Goal: Task Accomplishment & Management: Understand process/instructions

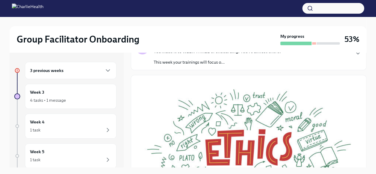
scroll to position [7, 0]
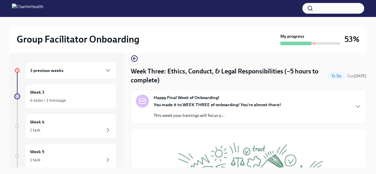
click at [54, 70] on h6 "3 previous weeks" at bounding box center [47, 70] width 34 height 7
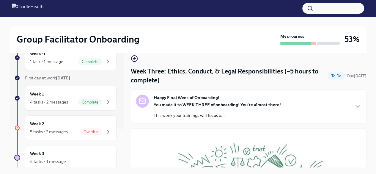
scroll to position [43, 0]
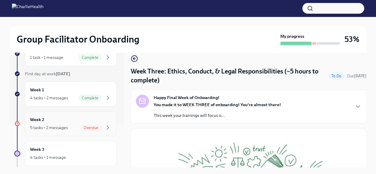
click at [68, 126] on div "5 tasks • 2 messages" at bounding box center [49, 128] width 38 height 6
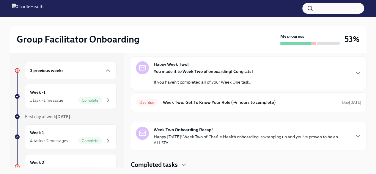
scroll to position [24, 0]
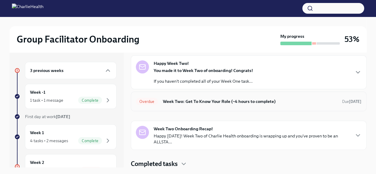
click at [211, 103] on h6 "Week Two: Get To Know Your Role (~4 hours to complete)" at bounding box center [250, 101] width 175 height 7
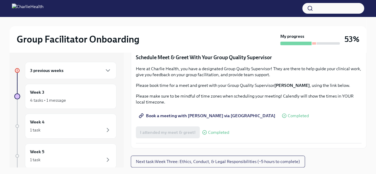
scroll to position [470, 0]
click at [179, 8] on span "Group Observation Instructions" at bounding box center [174, 5] width 68 height 6
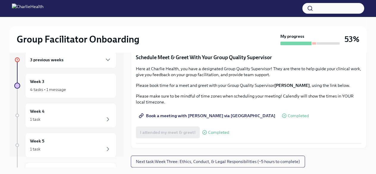
scroll to position [16, 0]
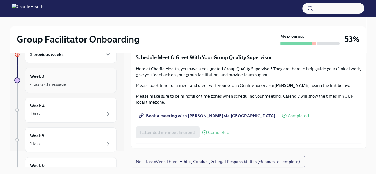
click at [61, 80] on div "Week 3 4 tasks • 1 message" at bounding box center [70, 80] width 81 height 15
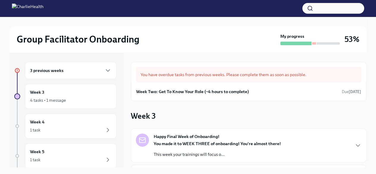
click at [61, 69] on h6 "3 previous weeks" at bounding box center [47, 70] width 34 height 7
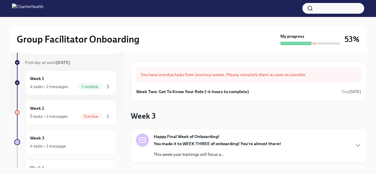
scroll to position [57, 0]
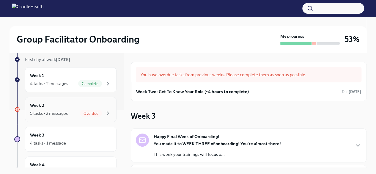
click at [54, 104] on div "Week 2 5 tasks • 2 messages Overdue" at bounding box center [70, 109] width 81 height 15
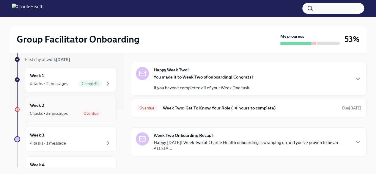
scroll to position [23, 0]
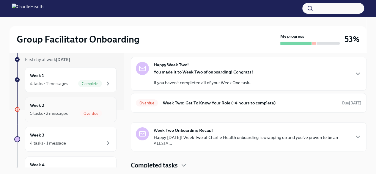
click at [346, 106] on div "Overdue Week Two: Get To Know Your Role (~4 hours to complete) Due [DATE]" at bounding box center [249, 103] width 226 height 10
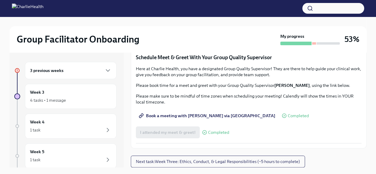
scroll to position [10, 0]
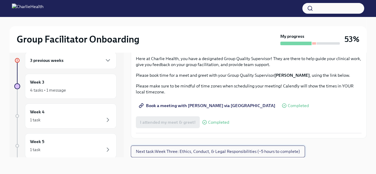
click at [260, 149] on span "Next task : Week Three: Ethics, Conduct, & Legal Responsibilities (~5 hours to …" at bounding box center [218, 151] width 164 height 6
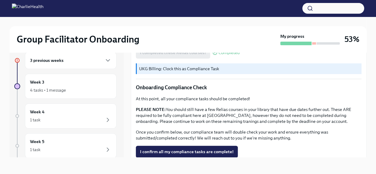
scroll to position [362, 0]
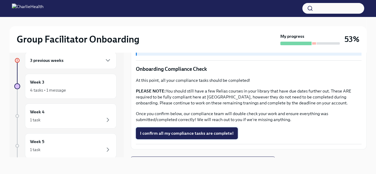
click at [219, 133] on button "I confirm all my compliance tasks are complete!" at bounding box center [187, 133] width 102 height 12
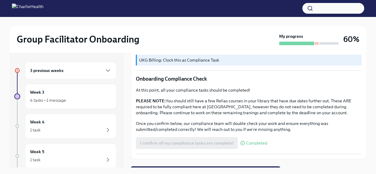
scroll to position [369, 0]
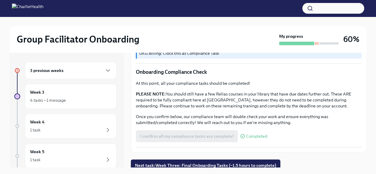
click at [253, 162] on span "Next task : Week Three: Final Onboarding Tasks (~1.5 hours to complete)" at bounding box center [205, 165] width 141 height 6
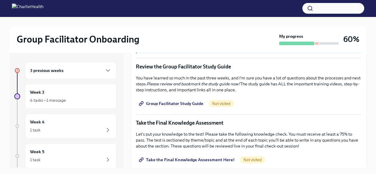
scroll to position [260, 0]
click at [177, 101] on span "Group Facilitator Study Guide" at bounding box center [171, 104] width 63 height 6
